Goal: Transaction & Acquisition: Purchase product/service

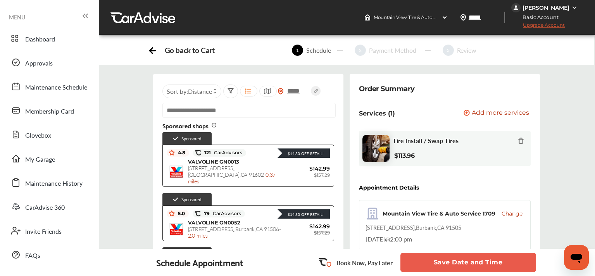
click at [378, 50] on div "Payment Method" at bounding box center [392, 50] width 53 height 9
click at [519, 139] on icon at bounding box center [520, 140] width 3 height 5
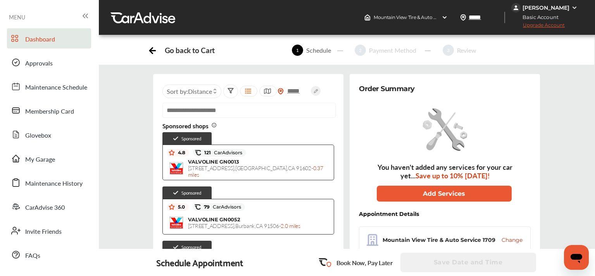
click at [61, 45] on link "Dashboard" at bounding box center [49, 38] width 84 height 20
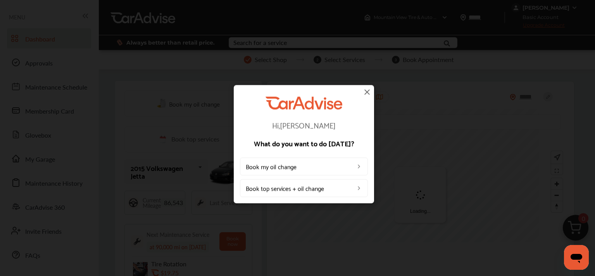
click at [368, 94] on img at bounding box center [366, 91] width 9 height 9
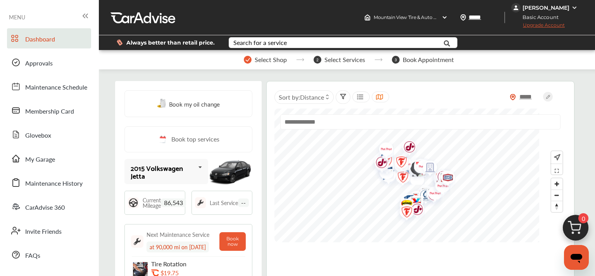
click at [550, 7] on div "[PERSON_NAME]" at bounding box center [545, 7] width 47 height 7
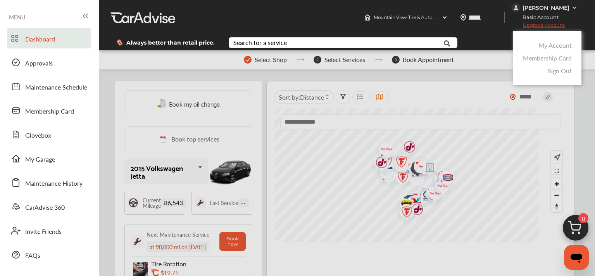
click at [550, 44] on link "My Account" at bounding box center [554, 45] width 33 height 9
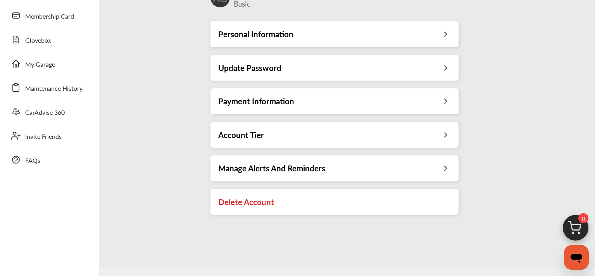
scroll to position [70, 0]
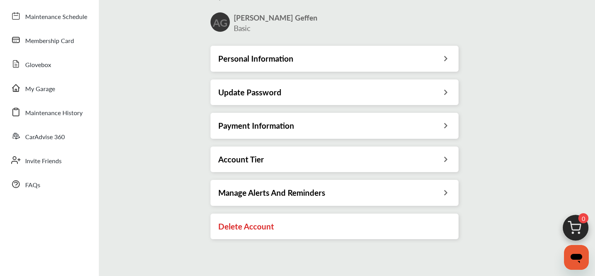
click at [290, 131] on h3 "Payment Information" at bounding box center [256, 125] width 76 height 10
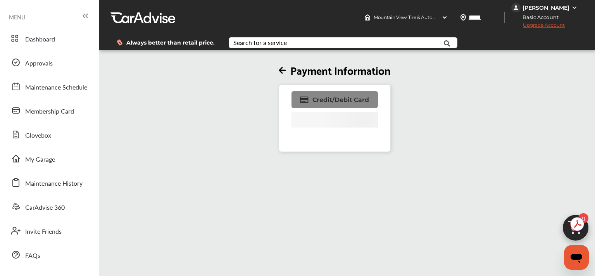
click at [333, 103] on span "Credit/Debit Card" at bounding box center [340, 99] width 57 height 7
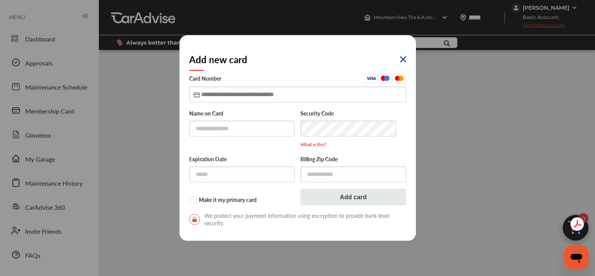
click at [306, 100] on input "text" at bounding box center [297, 94] width 217 height 16
type input "**********"
type input "*****"
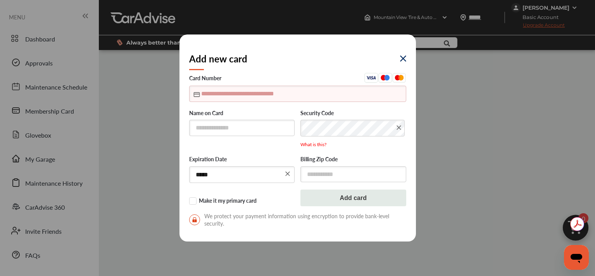
click at [277, 97] on input "text" at bounding box center [297, 94] width 217 height 16
type input "**********"
click at [263, 127] on input "text" at bounding box center [242, 128] width 106 height 16
type input "**********"
click at [314, 173] on input "text" at bounding box center [353, 174] width 106 height 16
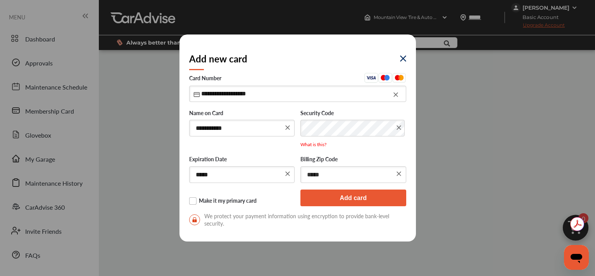
type input "*****"
click at [234, 203] on label "Make it my primary card" at bounding box center [242, 201] width 106 height 8
click at [308, 203] on button "Add card" at bounding box center [353, 197] width 106 height 17
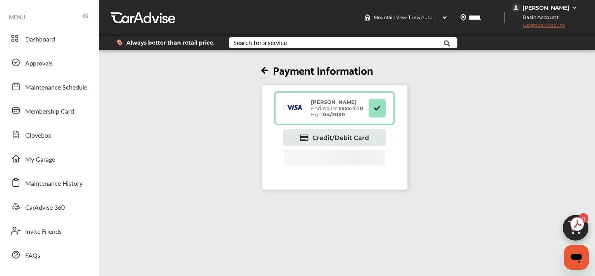
click at [567, 9] on div "[PERSON_NAME]" at bounding box center [545, 7] width 47 height 7
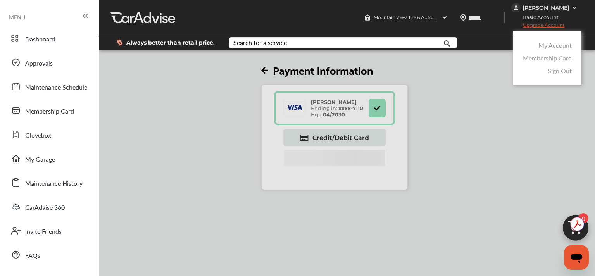
click at [562, 45] on link "My Account" at bounding box center [554, 45] width 33 height 9
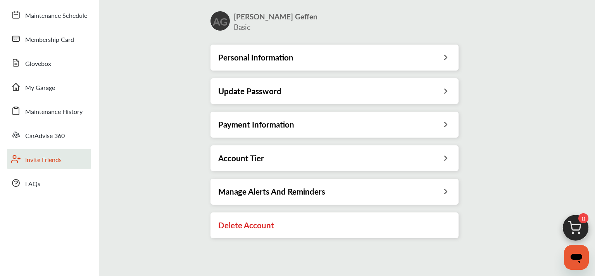
scroll to position [70, 0]
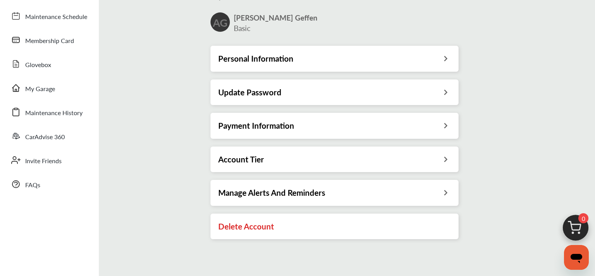
click at [261, 159] on h3 "Account Tier" at bounding box center [241, 159] width 46 height 10
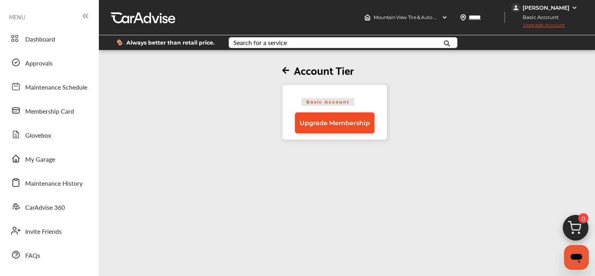
click at [318, 124] on span "Upgrade Membership" at bounding box center [334, 122] width 70 height 7
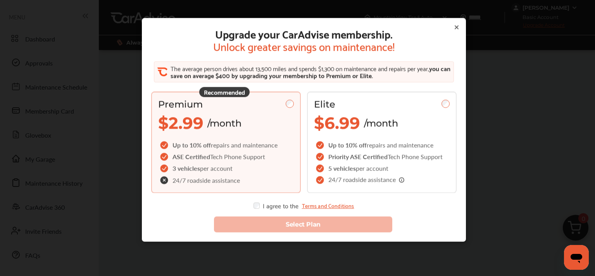
click at [259, 146] on span "repairs and maintenance" at bounding box center [244, 144] width 67 height 9
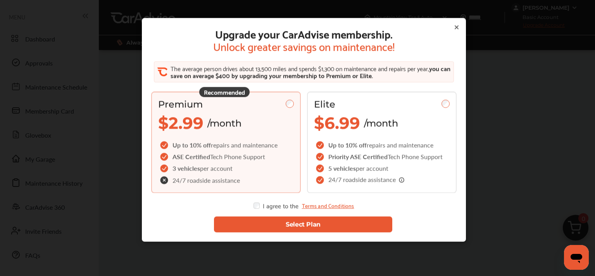
click at [270, 220] on button "Select Plan" at bounding box center [302, 224] width 179 height 16
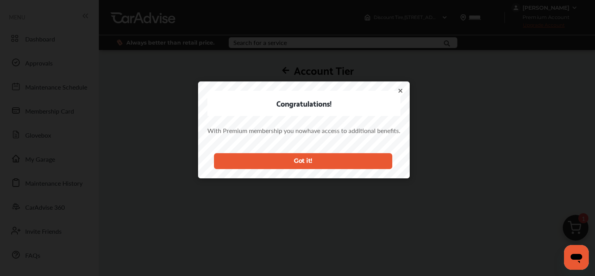
click at [325, 163] on button "Got it!" at bounding box center [302, 161] width 179 height 16
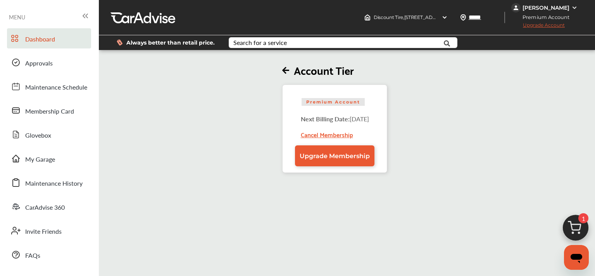
click at [34, 39] on span "Dashboard" at bounding box center [40, 39] width 30 height 10
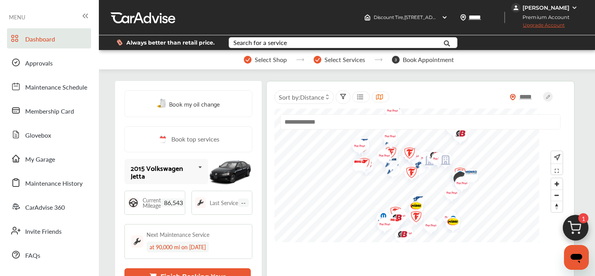
click at [570, 225] on img at bounding box center [575, 229] width 37 height 37
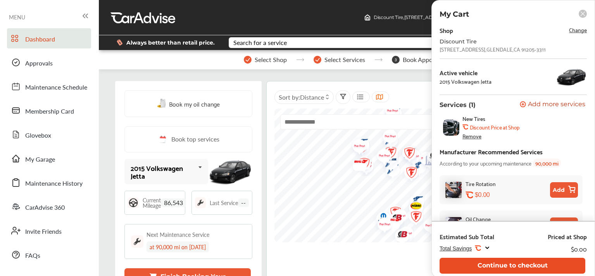
click at [502, 265] on button "Continue to checkout" at bounding box center [512, 266] width 146 height 16
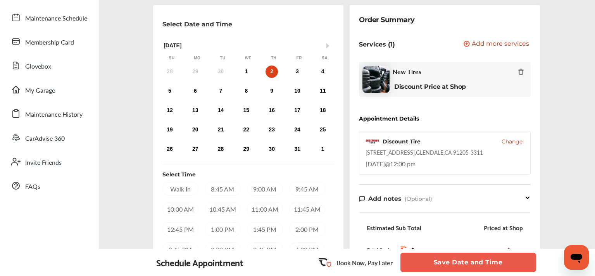
scroll to position [36, 0]
